Goal: Navigation & Orientation: Find specific page/section

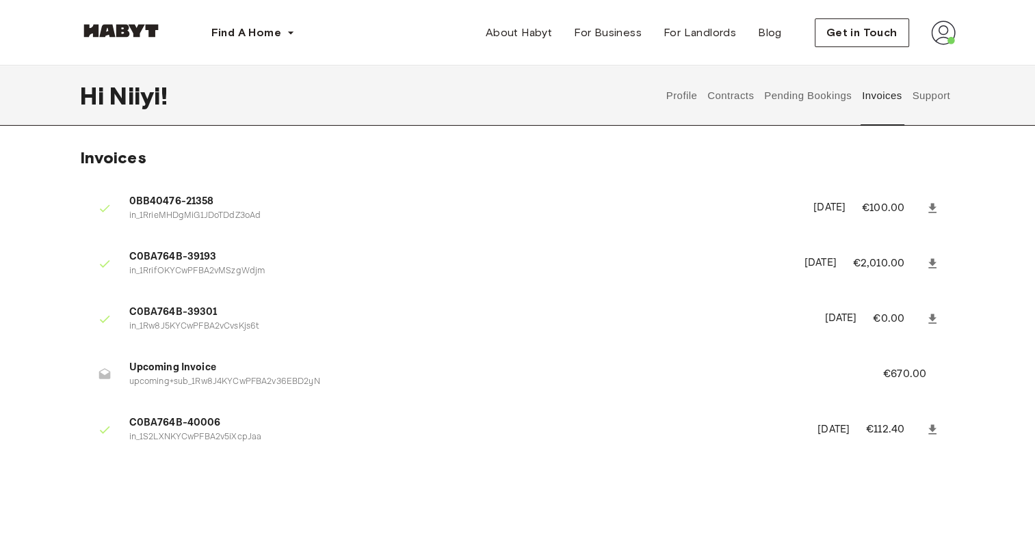
click at [935, 93] on button "Support" at bounding box center [931, 96] width 42 height 60
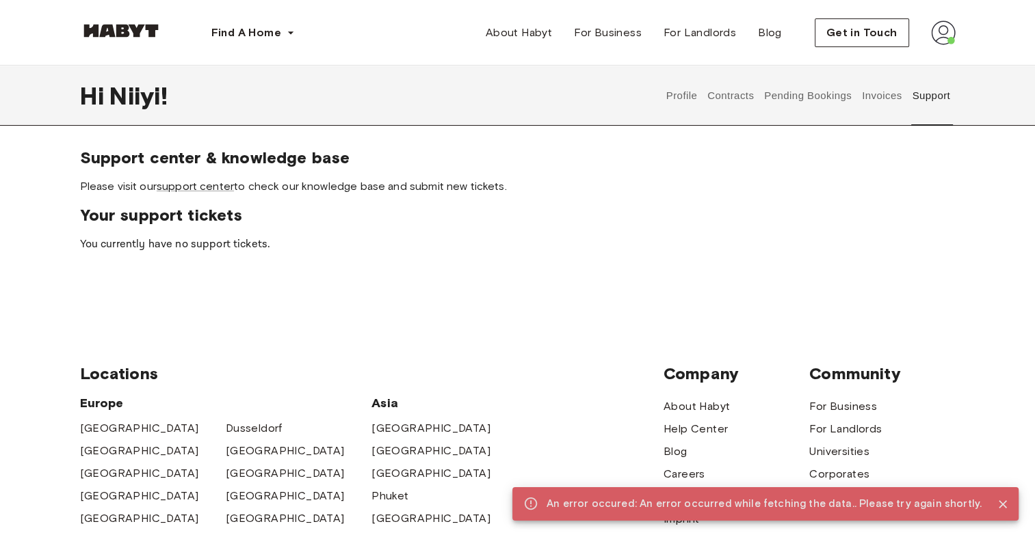
click at [877, 101] on button "Invoices" at bounding box center [881, 96] width 43 height 60
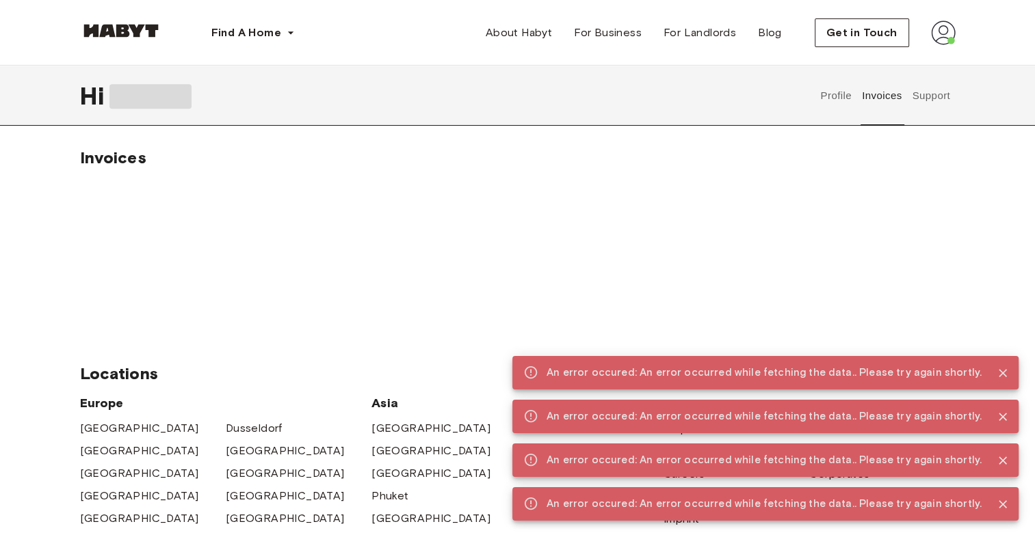
click at [842, 107] on button "Profile" at bounding box center [836, 96] width 35 height 60
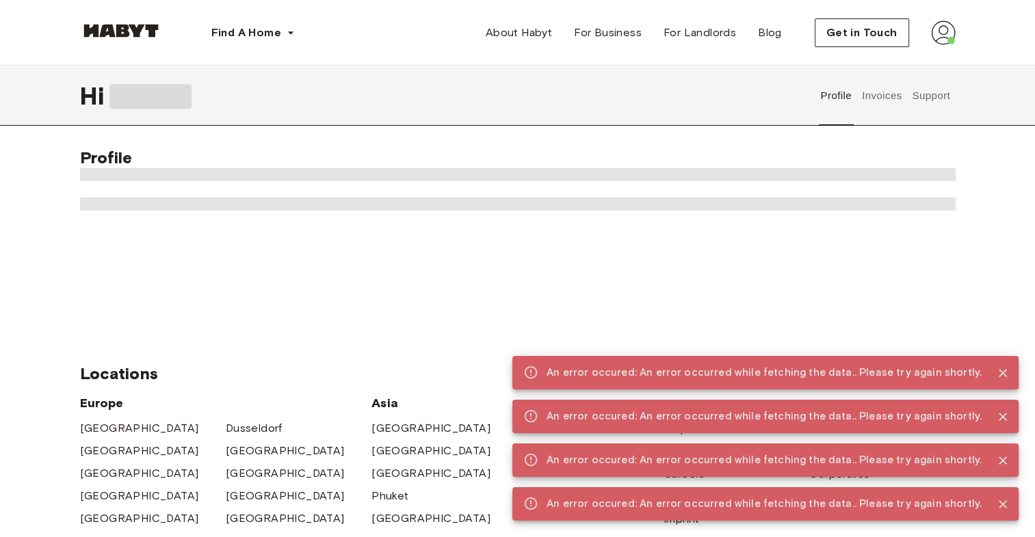
click at [899, 107] on button "Invoices" at bounding box center [881, 96] width 43 height 60
